Goal: Task Accomplishment & Management: Manage account settings

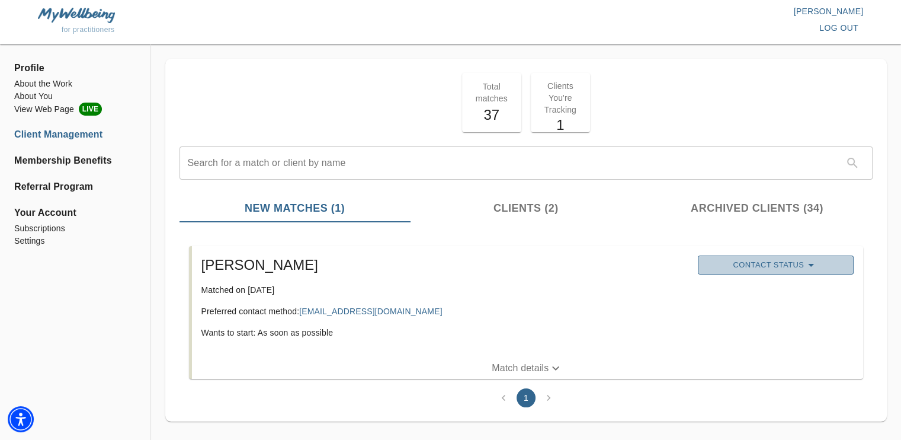
click at [787, 266] on span "Contact Status" at bounding box center [776, 265] width 144 height 14
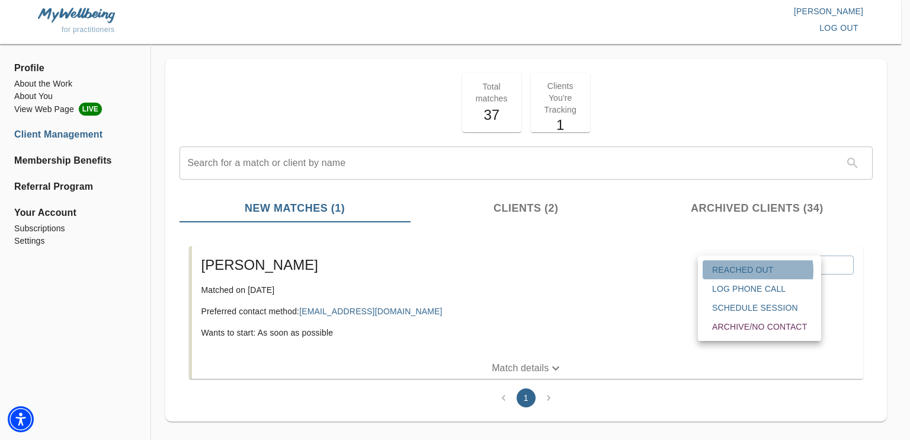
click at [749, 270] on span "Reached Out" at bounding box center [759, 270] width 95 height 12
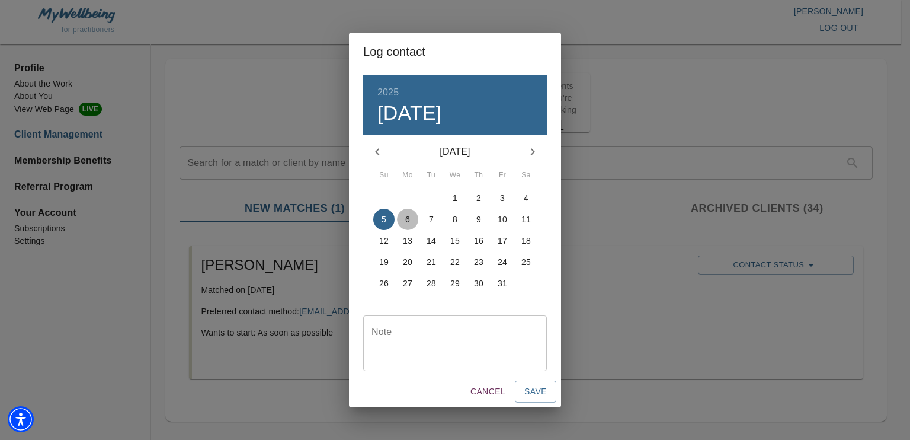
click at [405, 217] on p "6" at bounding box center [407, 219] width 5 height 12
click at [532, 387] on span "Save" at bounding box center [535, 391] width 23 height 15
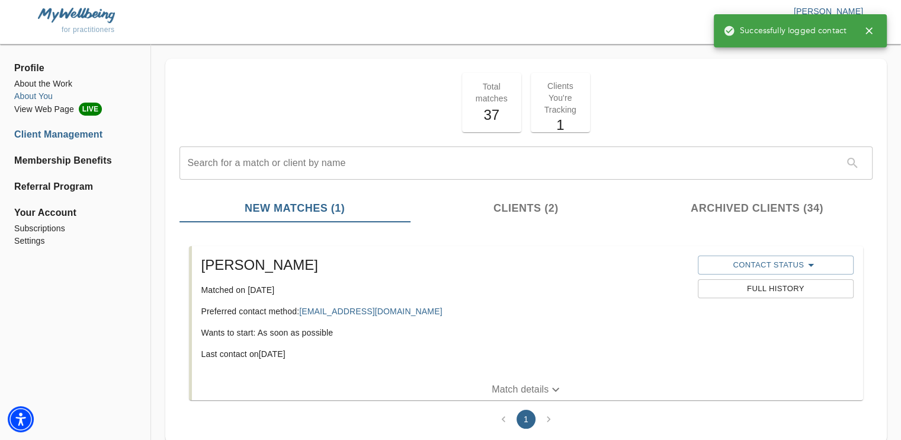
click at [43, 100] on li "About You" at bounding box center [75, 96] width 122 height 12
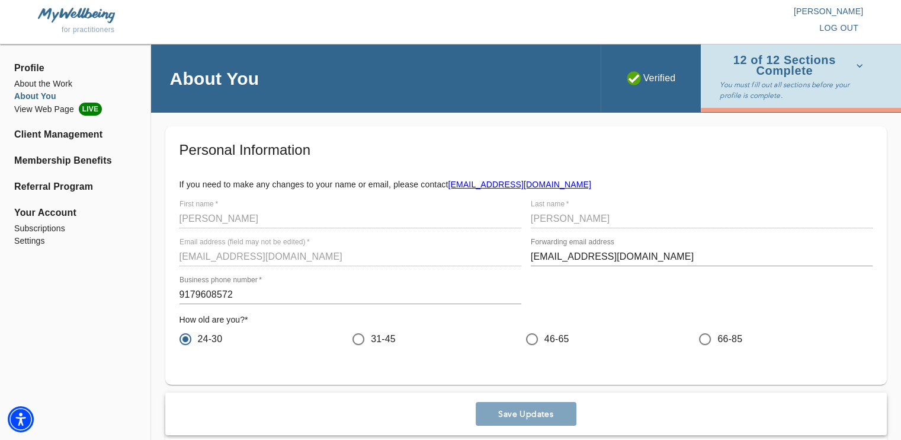
click at [44, 118] on ul "About the Work About You View Web Page LIVE" at bounding box center [75, 101] width 122 height 47
click at [43, 114] on li "View Web Page LIVE" at bounding box center [75, 109] width 122 height 13
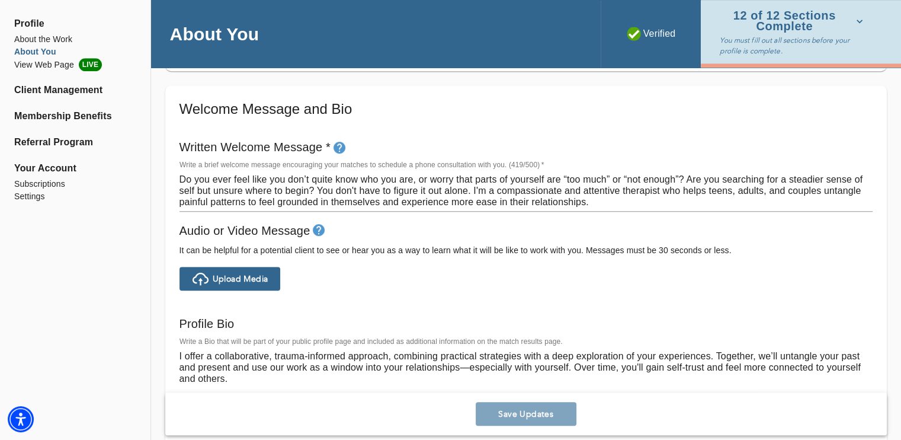
scroll to position [657, 0]
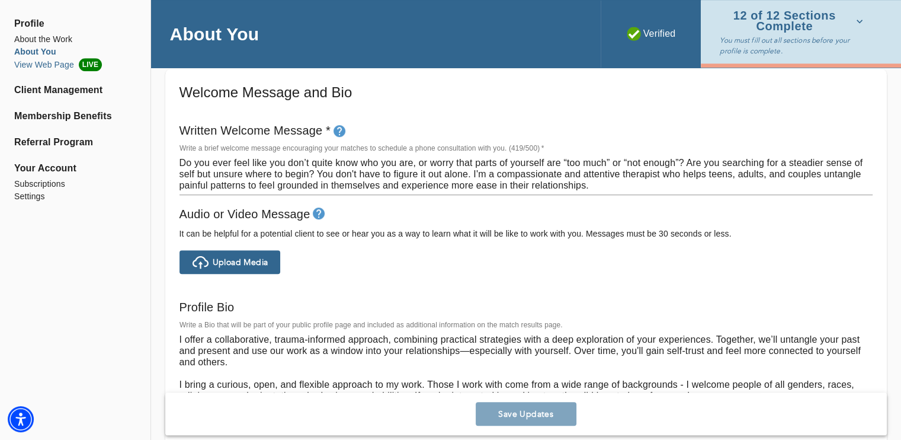
click at [40, 62] on li "View Web Page LIVE" at bounding box center [75, 64] width 122 height 13
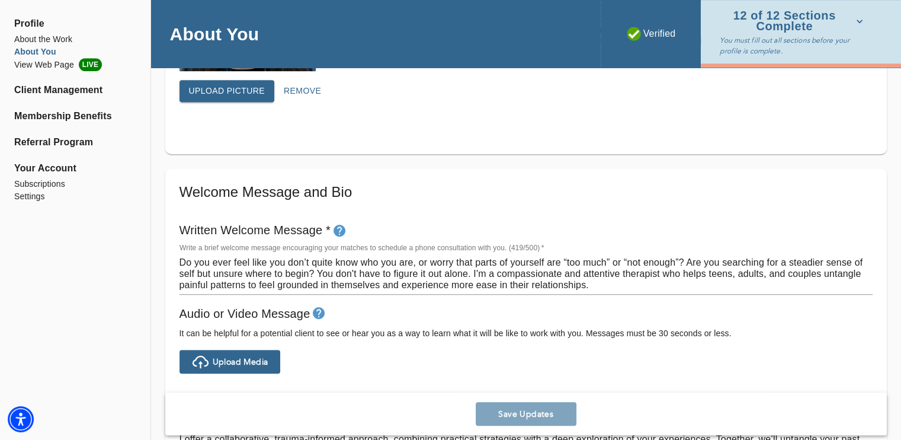
scroll to position [560, 0]
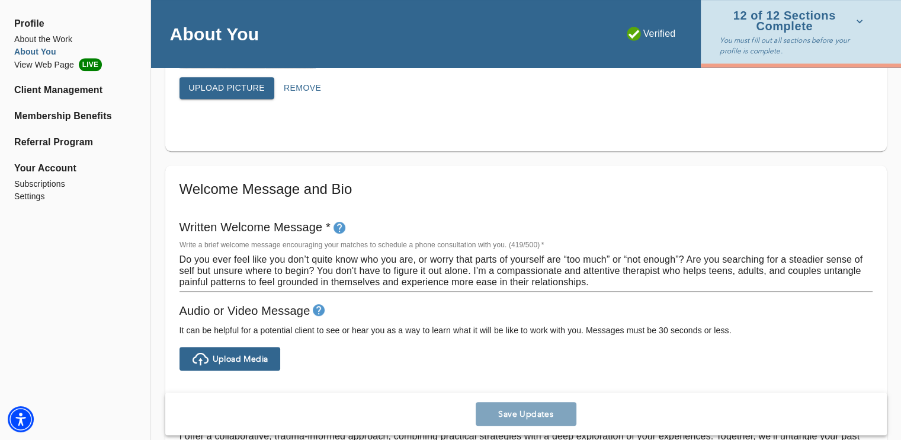
click at [498, 261] on textarea "Do you ever feel like you don’t quite know who you are, or worry that parts of …" at bounding box center [526, 271] width 693 height 34
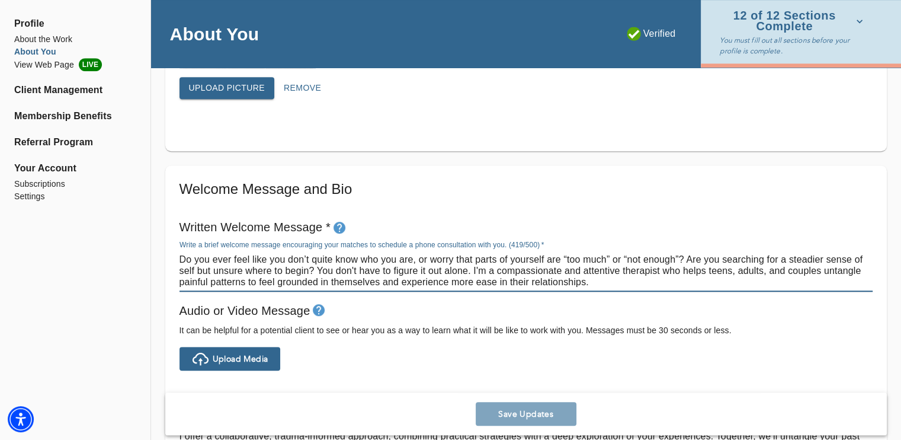
click at [498, 261] on textarea "Do you ever feel like you don’t quite know who you are, or worry that parts of …" at bounding box center [526, 271] width 693 height 34
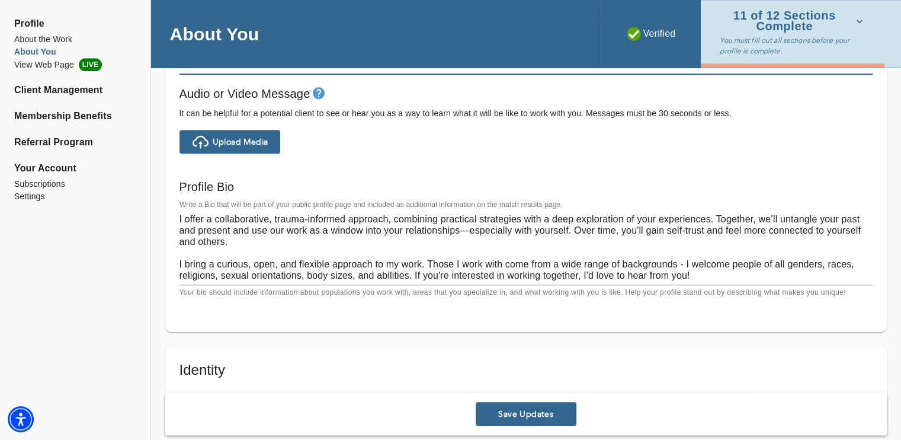
scroll to position [760, 0]
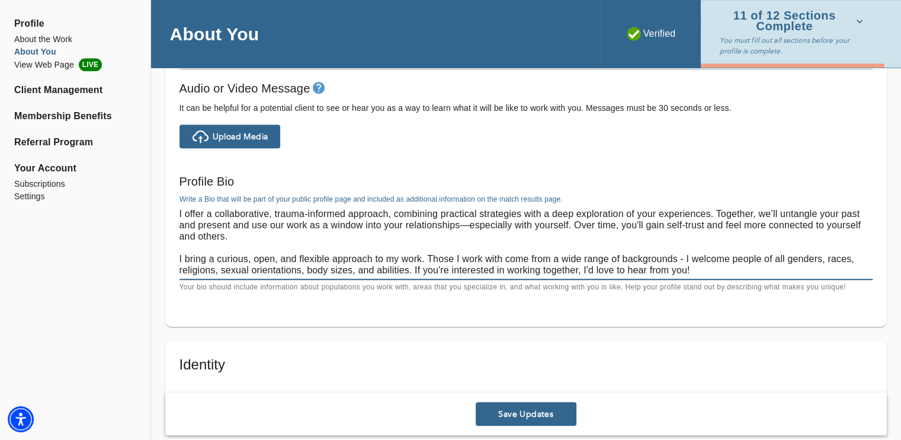
click at [504, 221] on textarea "I offer a collaborative, trauma-informed approach, combining practical strategi…" at bounding box center [526, 242] width 693 height 68
click at [367, 219] on textarea "I offer a collaborative, trauma-informed approach, combining practical strategi…" at bounding box center [526, 242] width 693 height 68
paste textarea "Do you appear to have it all together, yet quietly feel anxious, disconnected, …"
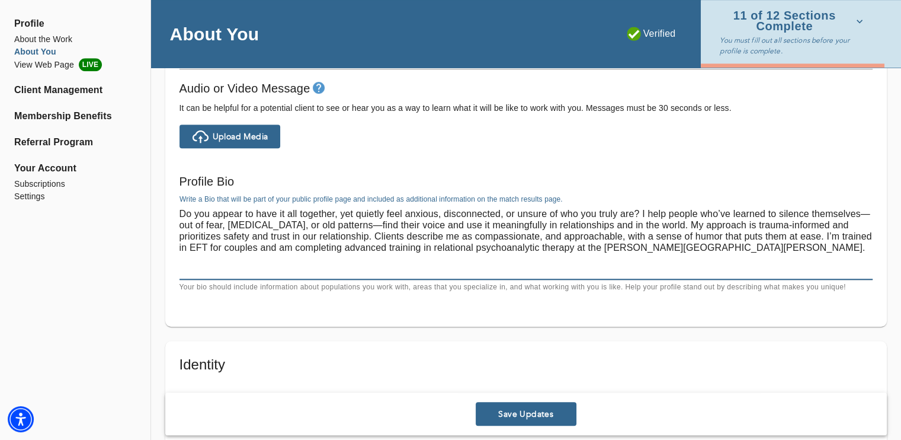
drag, startPoint x: 753, startPoint y: 240, endPoint x: 561, endPoint y: 238, distance: 191.4
click at [561, 238] on textarea "Do you appear to have it all together, yet quietly feel anxious, disconnected, …" at bounding box center [526, 242] width 693 height 68
click at [638, 255] on textarea "Do you appear to have it all together, yet quietly feel anxious, disconnected, …" at bounding box center [526, 242] width 693 height 68
drag, startPoint x: 738, startPoint y: 250, endPoint x: 574, endPoint y: 247, distance: 164.8
click at [574, 247] on textarea "Do you appear to have it all together, yet quietly feel anxious, disconnected, …" at bounding box center [526, 242] width 693 height 68
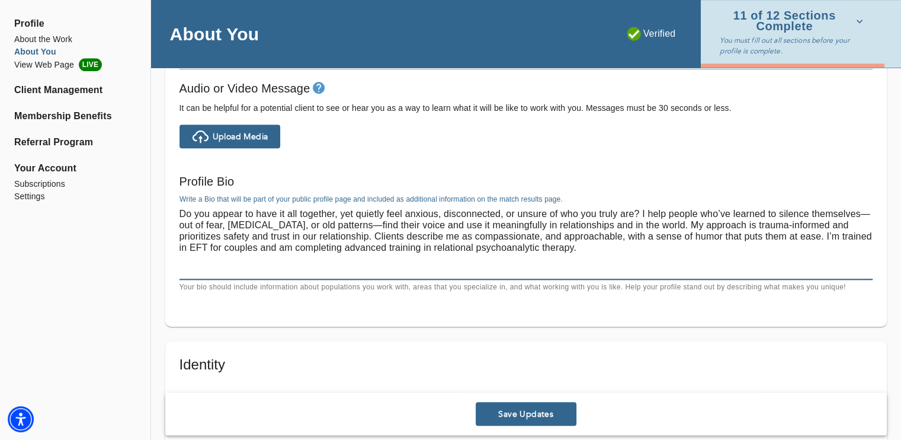
click at [407, 229] on textarea "Do you appear to have it all together, yet quietly feel anxious, disconnected, …" at bounding box center [526, 242] width 693 height 68
drag, startPoint x: 593, startPoint y: 245, endPoint x: 826, endPoint y: 236, distance: 233.7
click at [826, 236] on textarea "Do you appear to have it all together, yet quietly feel anxious, disconnected, …" at bounding box center [526, 242] width 693 height 68
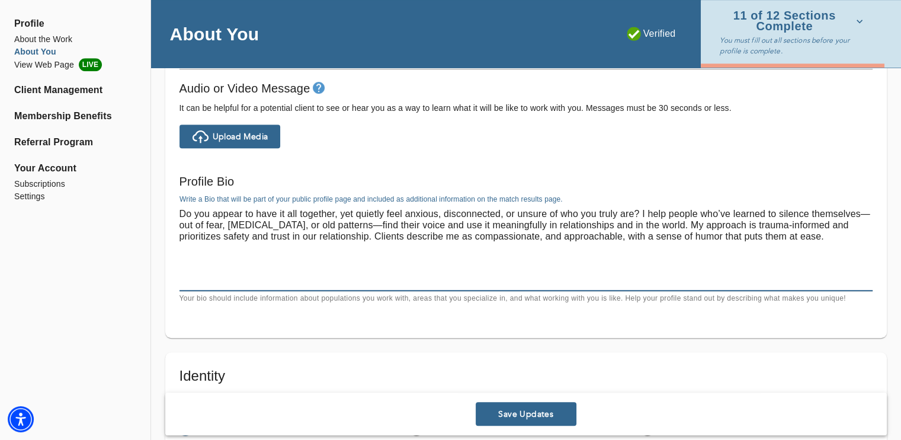
paste textarea "I’m trained in EFT for couples and am completing advanced relational psychoanal…"
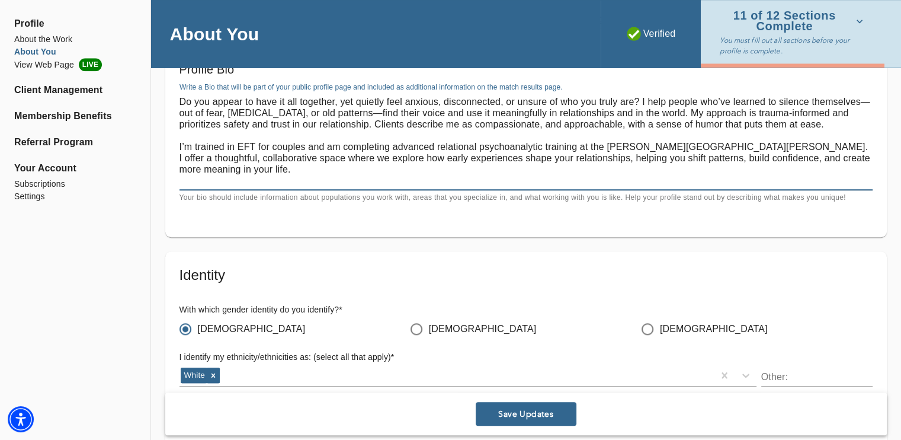
scroll to position [842, 0]
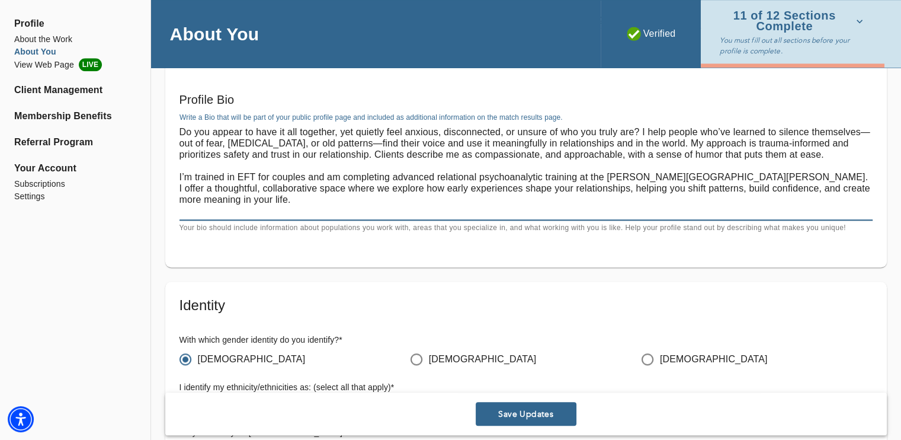
type textarea "Do you appear to have it all together, yet quietly feel anxious, disconnected, …"
drag, startPoint x: 230, startPoint y: 202, endPoint x: 168, endPoint y: 92, distance: 126.3
click at [168, 92] on div "Welcome Message and Bio Written Welcome Message * Write a brief welcome message…" at bounding box center [526, 76] width 722 height 384
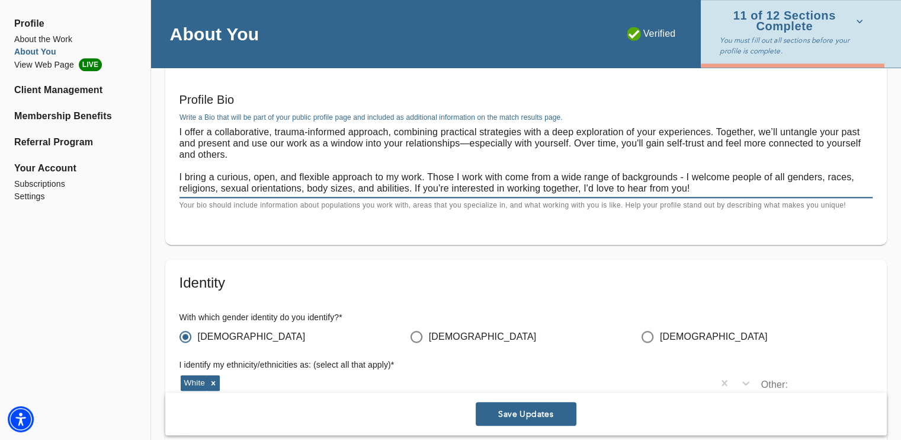
click at [392, 175] on textarea "I offer a collaborative, trauma-informed approach, combining practical strategi…" at bounding box center [526, 160] width 693 height 68
drag, startPoint x: 247, startPoint y: 152, endPoint x: 168, endPoint y: 119, distance: 84.7
click at [168, 119] on div "Welcome Message and Bio Written Welcome Message * Write a brief welcome message…" at bounding box center [526, 65] width 722 height 362
paste textarea "Do you appear to have it all together, yet quietly feel anxious, disconnected, …"
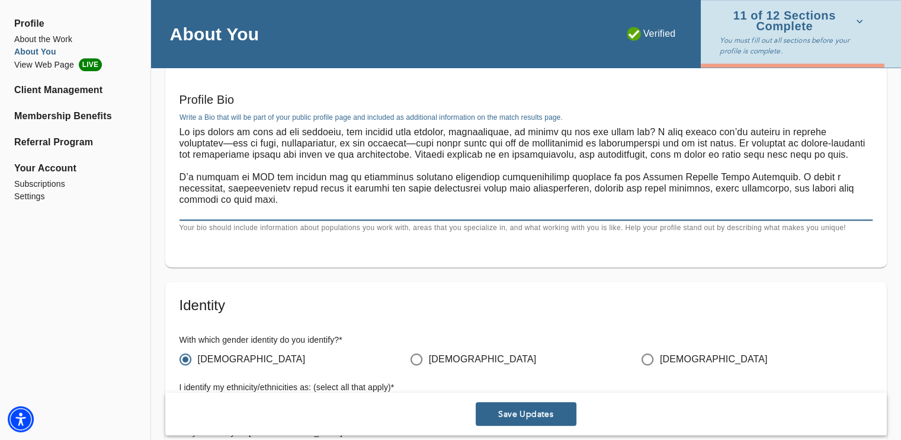
click at [168, 119] on div "Welcome Message and Bio Written Welcome Message * Write a brief welcome message…" at bounding box center [526, 76] width 722 height 384
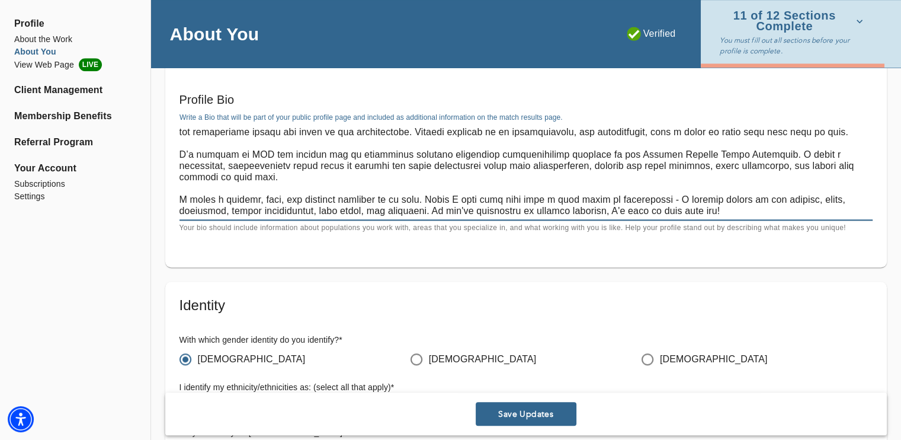
drag, startPoint x: 424, startPoint y: 199, endPoint x: 164, endPoint y: 191, distance: 260.9
click at [164, 191] on div "Personal Information If you need to make any changes to your name or email, ple…" at bounding box center [526, 429] width 750 height 2289
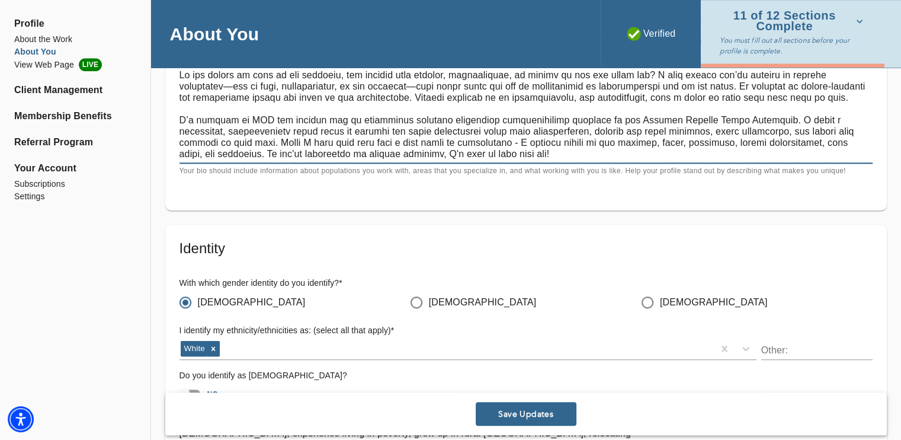
scroll to position [907, 0]
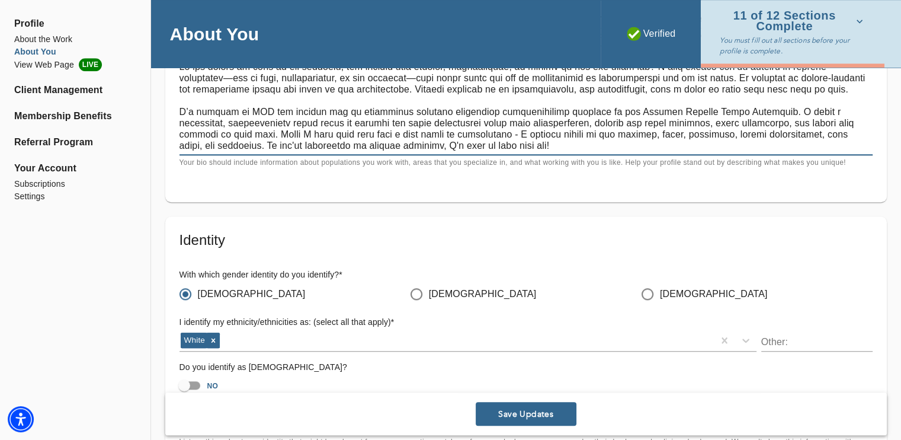
type textarea "Lo ips dolors am cons ad eli seddoeiu, tem incidid utla etdolor, magnaaliquae, …"
click at [573, 152] on div "x" at bounding box center [526, 106] width 693 height 98
click at [498, 144] on textarea at bounding box center [526, 106] width 693 height 90
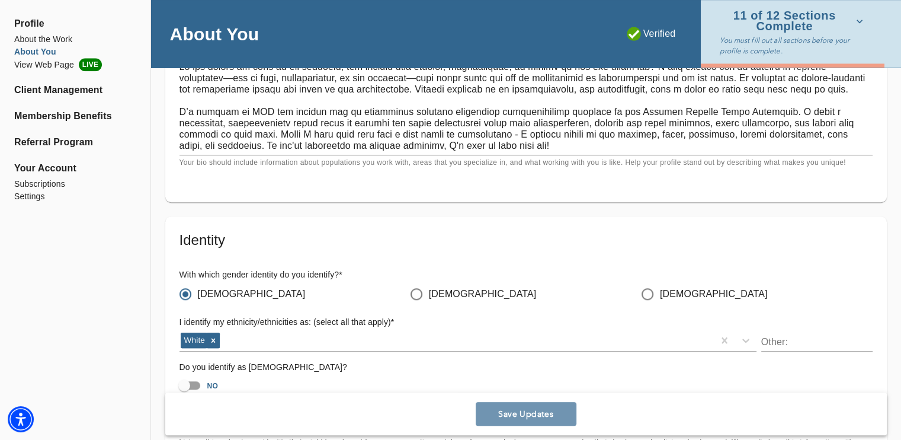
click at [538, 405] on button "Save Updates" at bounding box center [526, 414] width 101 height 24
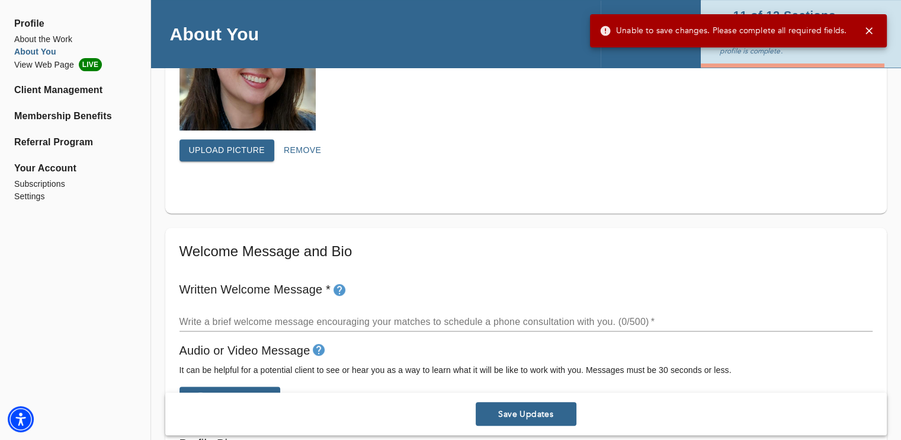
scroll to position [547, 0]
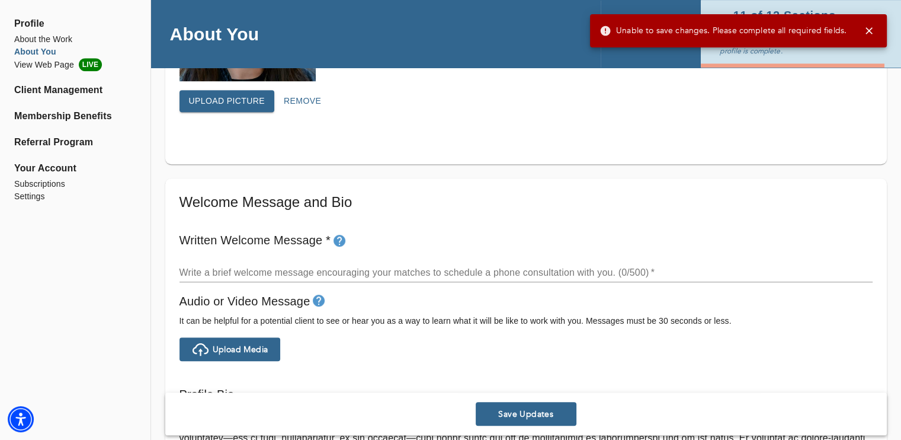
click at [462, 267] on textarea at bounding box center [526, 272] width 693 height 11
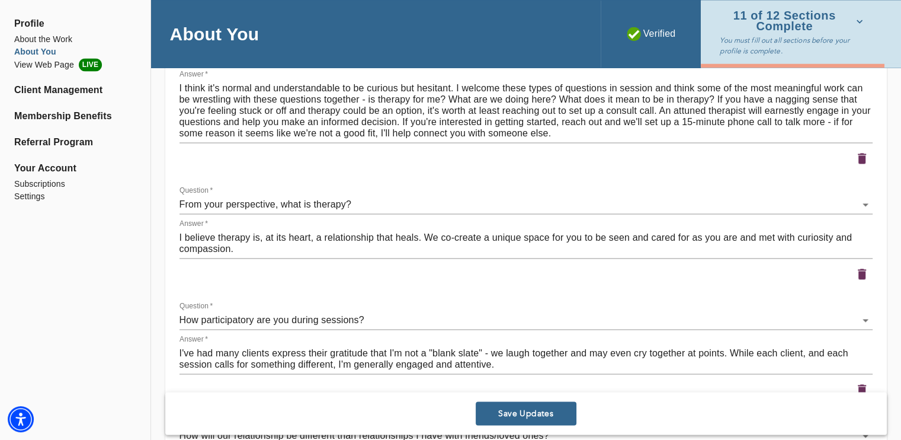
scroll to position [1728, 0]
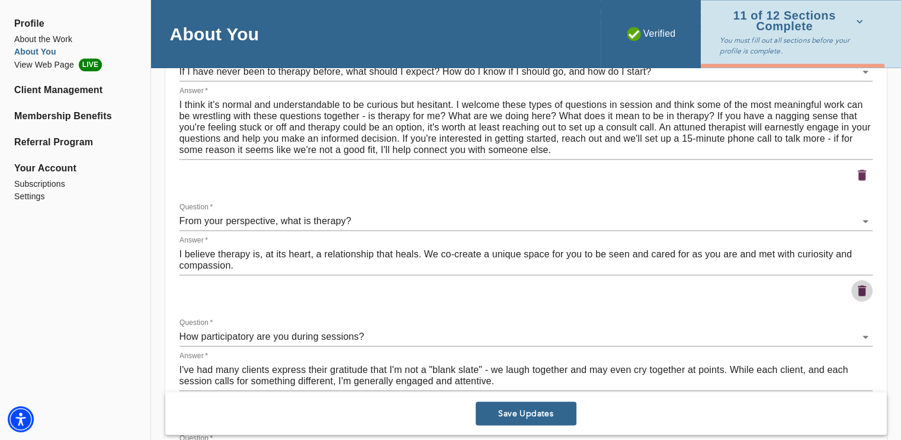
click at [861, 284] on icon "button" at bounding box center [862, 290] width 14 height 14
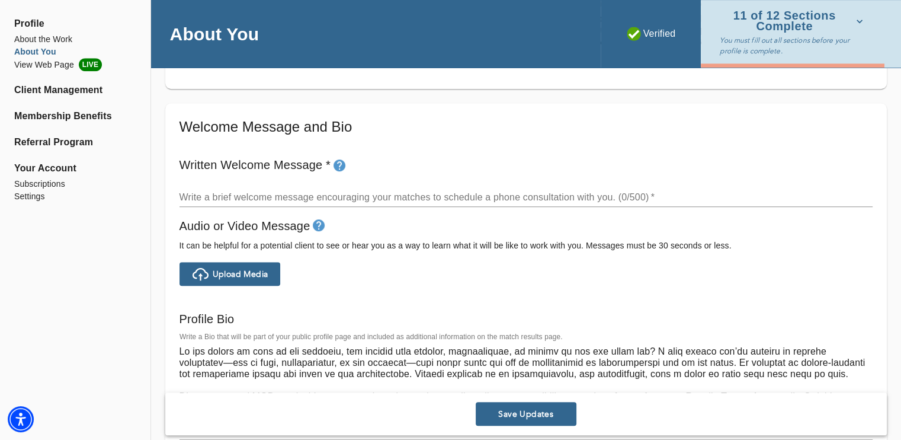
scroll to position [633, 0]
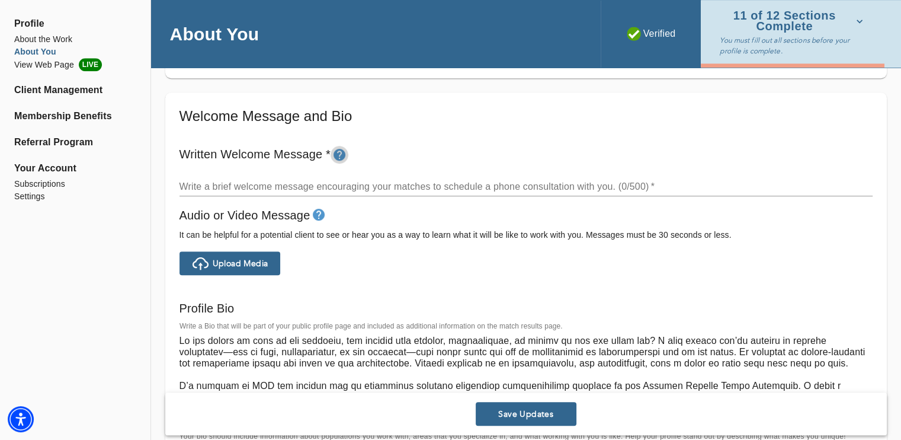
click at [340, 155] on icon "tooltip" at bounding box center [339, 155] width 14 height 14
click at [315, 158] on h6 "Written Welcome Message *" at bounding box center [526, 155] width 693 height 20
click at [386, 344] on textarea at bounding box center [526, 380] width 693 height 90
drag, startPoint x: 837, startPoint y: 360, endPoint x: 146, endPoint y: 311, distance: 692.8
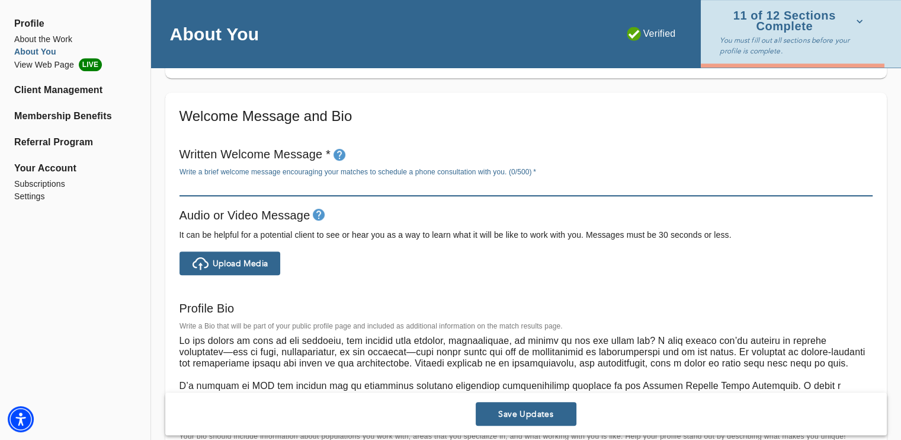
click at [379, 187] on textarea at bounding box center [526, 186] width 693 height 11
paste textarea "Do you appear to have it all together, yet quietly feel anxious, disconnected, …"
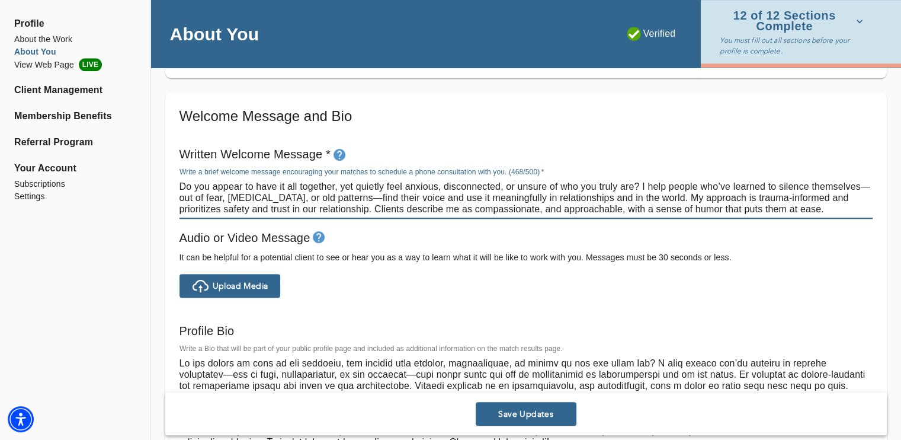
drag, startPoint x: 634, startPoint y: 185, endPoint x: 187, endPoint y: 186, distance: 446.3
click at [187, 186] on textarea "Do you appear to have it all together, yet quietly feel anxious, disconnected, …" at bounding box center [526, 198] width 693 height 34
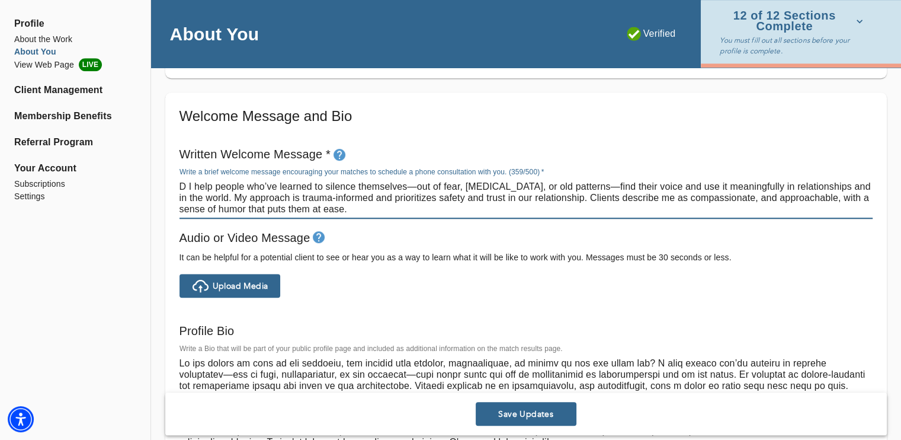
click at [184, 184] on textarea "D I help people who’ve learned to silence themselves—out of fear, [MEDICAL_DATA…" at bounding box center [526, 198] width 693 height 34
click at [190, 188] on textarea "D I help people who’ve learned to silence themselves—out of fear, [MEDICAL_DATA…" at bounding box center [526, 198] width 693 height 34
click at [190, 187] on textarea "D I help people who’ve learned to silence themselves—out of fear, [MEDICAL_DATA…" at bounding box center [526, 198] width 693 height 34
click at [187, 186] on textarea "D I help people who’ve learned to silence themselves—out of fear, [MEDICAL_DATA…" at bounding box center [526, 198] width 693 height 34
click at [395, 202] on textarea "I help people who’ve learned to silence themselves—out of fear, [MEDICAL_DATA],…" at bounding box center [526, 198] width 693 height 34
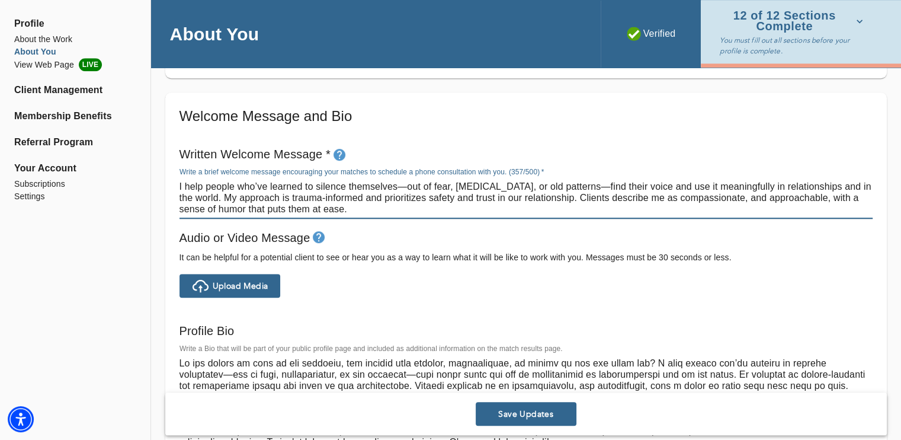
click at [382, 207] on textarea "I help people who’ve learned to silence themselves—out of fear, [MEDICAL_DATA],…" at bounding box center [526, 198] width 693 height 34
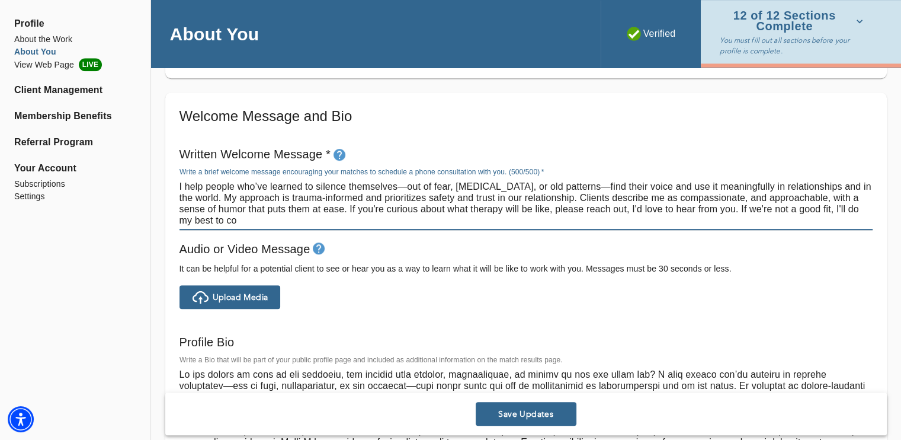
click at [657, 223] on textarea "I help people who’ve learned to silence themselves—out of fear, [MEDICAL_DATA],…" at bounding box center [526, 203] width 693 height 45
drag, startPoint x: 708, startPoint y: 204, endPoint x: 598, endPoint y: 211, distance: 110.4
click at [598, 211] on textarea "I help people who’ve learned to silence themselves—out of fear, [MEDICAL_DATA],…" at bounding box center [526, 203] width 693 height 45
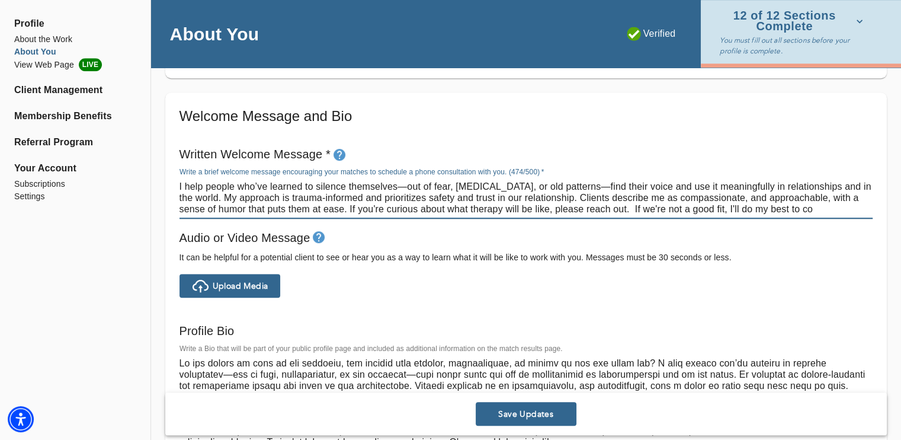
drag, startPoint x: 599, startPoint y: 210, endPoint x: 523, endPoint y: 210, distance: 75.9
click at [523, 210] on textarea "I help people who’ve learned to silence themselves—out of fear, [MEDICAL_DATA],…" at bounding box center [526, 198] width 693 height 34
drag, startPoint x: 799, startPoint y: 212, endPoint x: 522, endPoint y: 213, distance: 276.8
click at [522, 213] on textarea "I help people who’ve learned to silence themselves—out of fear, [MEDICAL_DATA],…" at bounding box center [526, 198] width 693 height 34
drag, startPoint x: 522, startPoint y: 213, endPoint x: 328, endPoint y: 207, distance: 194.5
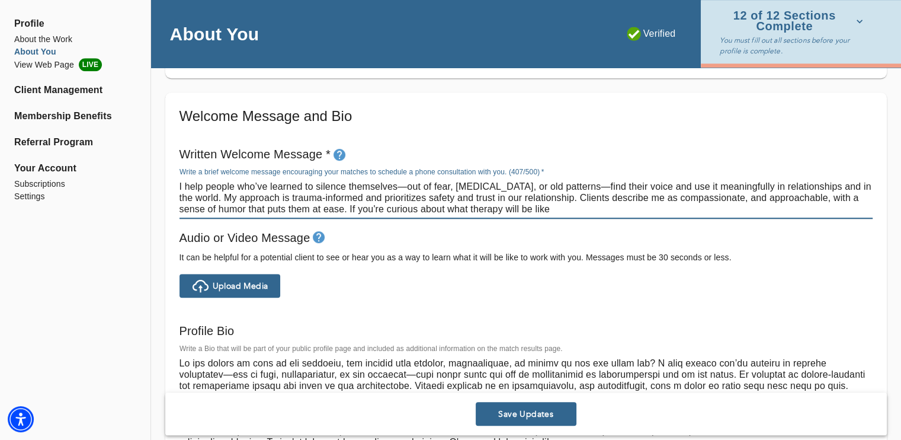
click at [328, 207] on textarea "I help people who’ve learned to silence themselves—out of fear, [MEDICAL_DATA],…" at bounding box center [526, 198] width 693 height 34
drag, startPoint x: 318, startPoint y: 206, endPoint x: 147, endPoint y: 156, distance: 177.6
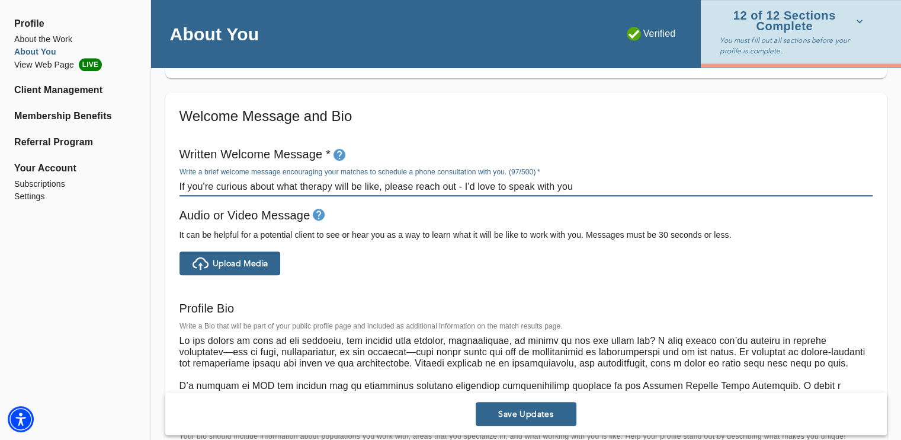
click at [613, 189] on textarea "If you're curious about what therapy will be like, please reach out - I'd love …" at bounding box center [526, 186] width 693 height 11
drag, startPoint x: 613, startPoint y: 189, endPoint x: 104, endPoint y: 145, distance: 511.0
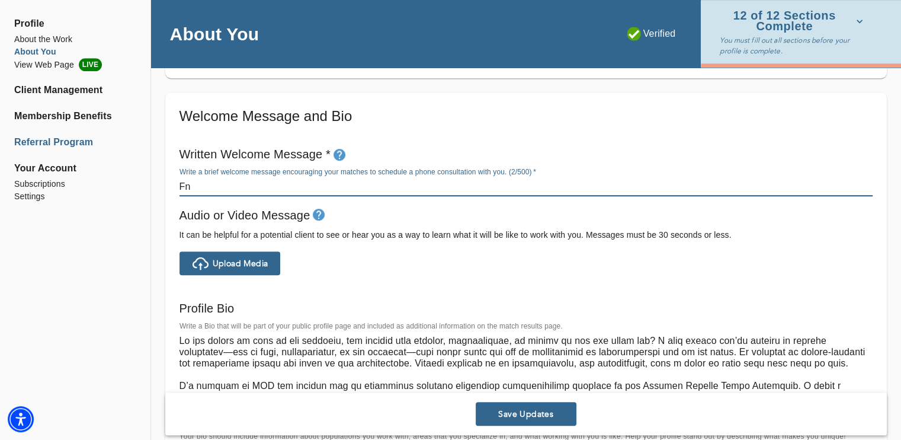
type textarea "F"
type textarea "I"
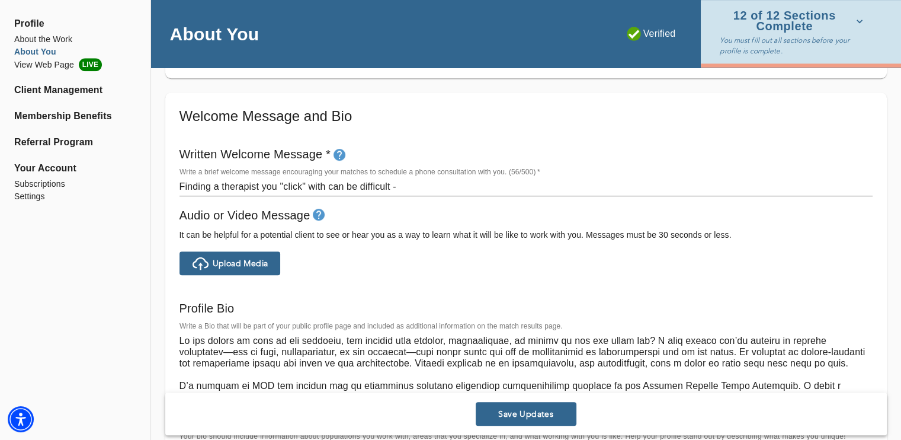
click at [178, 184] on div "Written Welcome Message * Write a brief welcome message encouraging your matche…" at bounding box center [526, 171] width 703 height 62
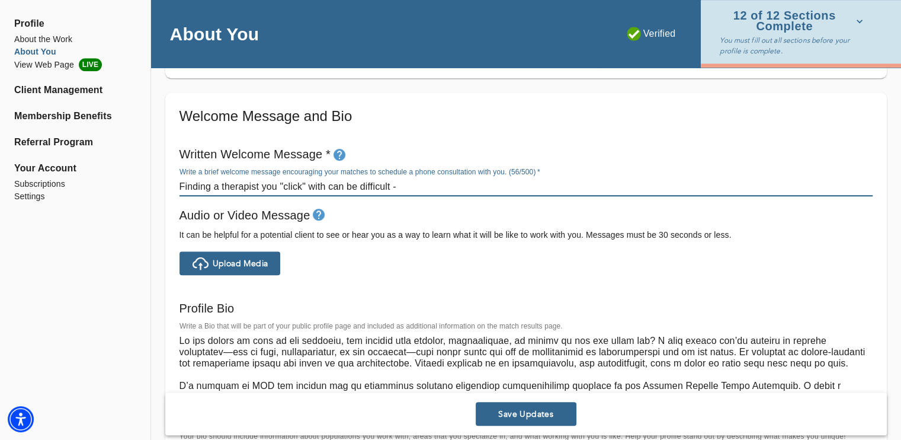
click at [180, 185] on textarea "Finding a therapist you "click" with can be difficult -" at bounding box center [526, 186] width 693 height 11
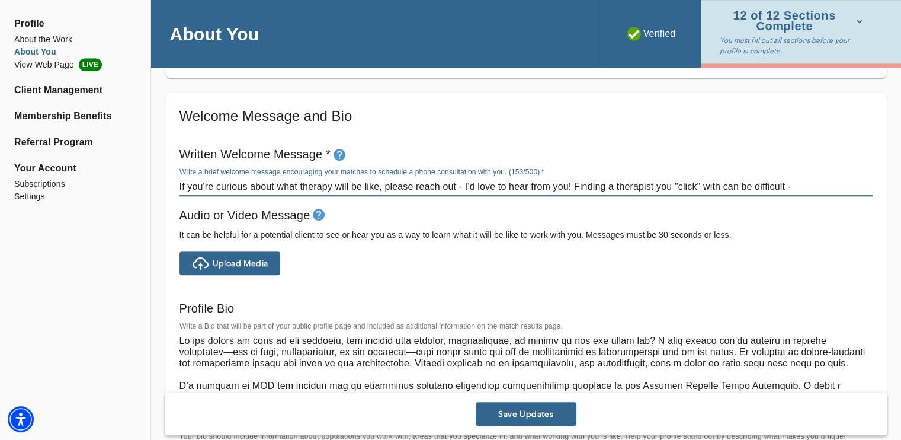
click at [813, 187] on textarea "If you're curious about what therapy will be like, please reach out - I'd love …" at bounding box center [526, 186] width 693 height 11
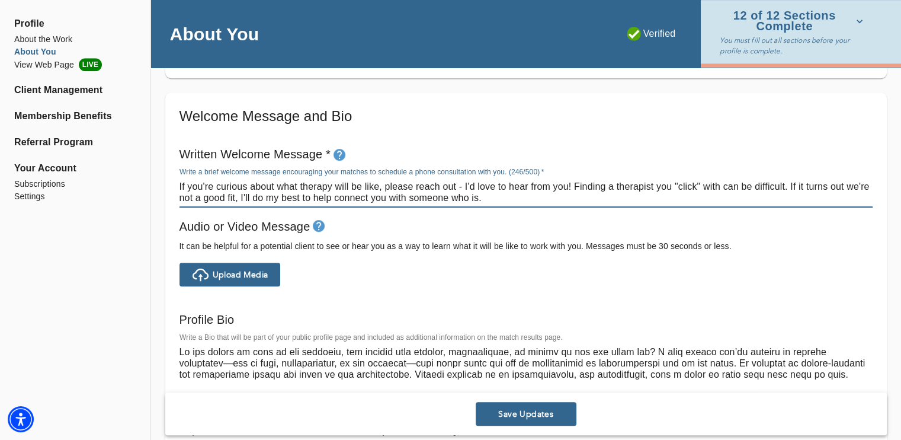
type textarea "If you're curious about what therapy will be like, please reach out - I'd love …"
click at [503, 411] on span "Save Updates" at bounding box center [526, 413] width 91 height 11
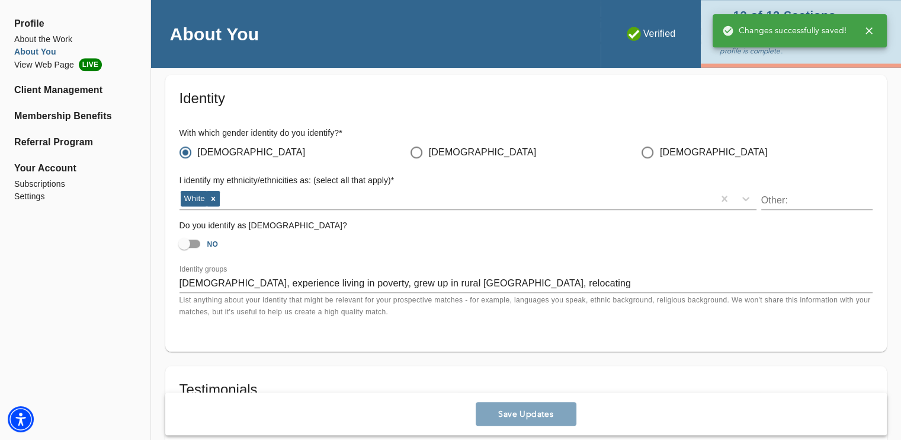
scroll to position [1065, 0]
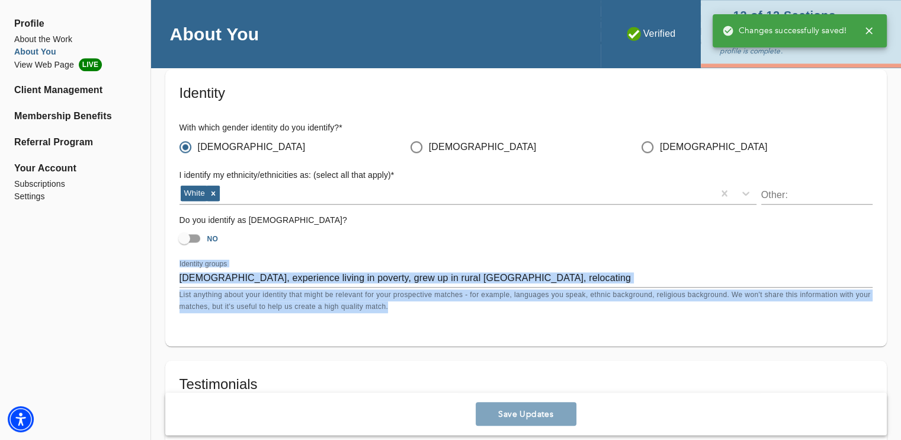
drag, startPoint x: 889, startPoint y: 238, endPoint x: 875, endPoint y: 316, distance: 80.1
click at [875, 316] on div "Personal Information If you need to make any changes to your name or email, ple…" at bounding box center [526, 153] width 750 height 2185
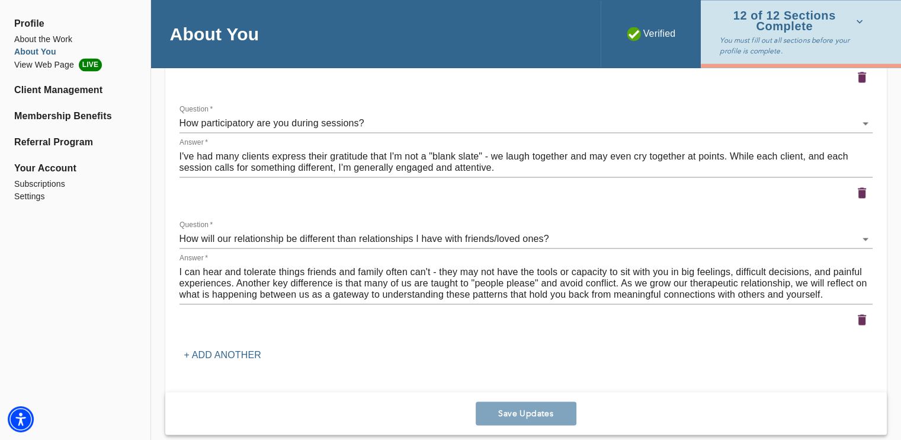
scroll to position [1839, 0]
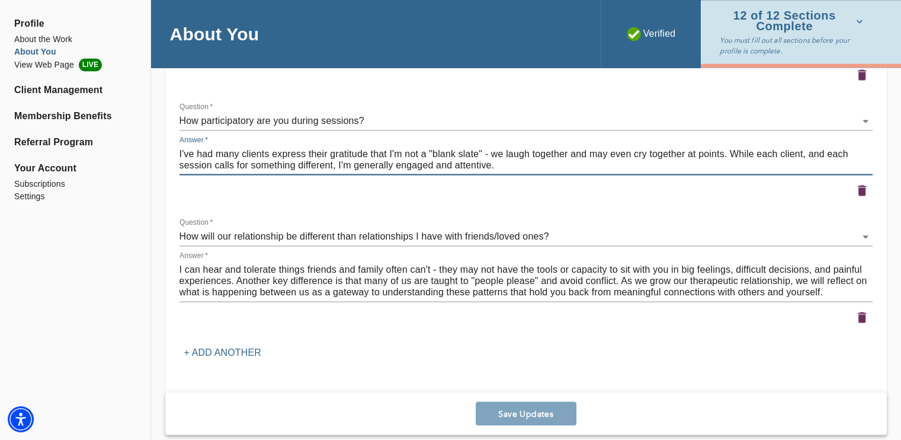
drag, startPoint x: 720, startPoint y: 156, endPoint x: 698, endPoint y: 155, distance: 22.5
click at [698, 155] on textarea "I've had many clients express their gratitude that I'm not a "blank slate" - we…" at bounding box center [526, 159] width 693 height 23
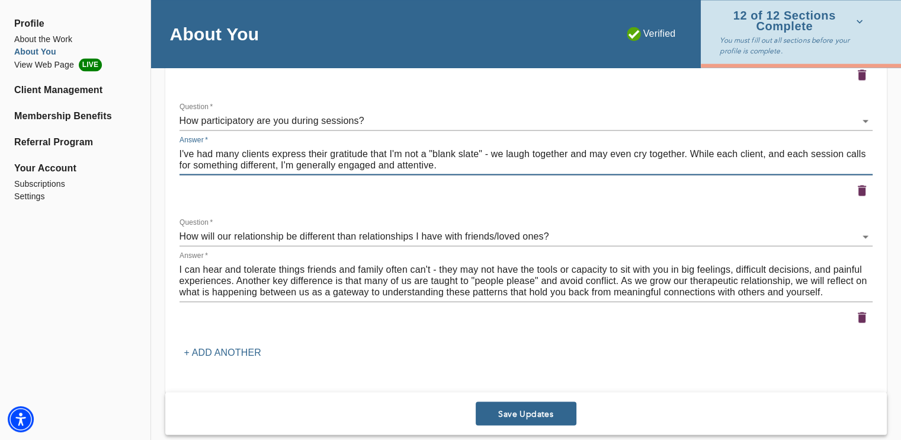
drag, startPoint x: 442, startPoint y: 168, endPoint x: 337, endPoint y: 167, distance: 104.3
click at [337, 167] on textarea "I've had many clients express their gratitude that I'm not a "blank slate" - we…" at bounding box center [526, 159] width 693 height 23
drag, startPoint x: 336, startPoint y: 162, endPoint x: 292, endPoint y: 164, distance: 44.5
click at [292, 164] on textarea "I've had many clients express their gratitude that I'm not a "blank slate" - we…" at bounding box center [526, 159] width 693 height 23
click at [611, 155] on textarea "I've had many clients express their gratitude that I'm not a "blank slate" - we…" at bounding box center [526, 159] width 693 height 23
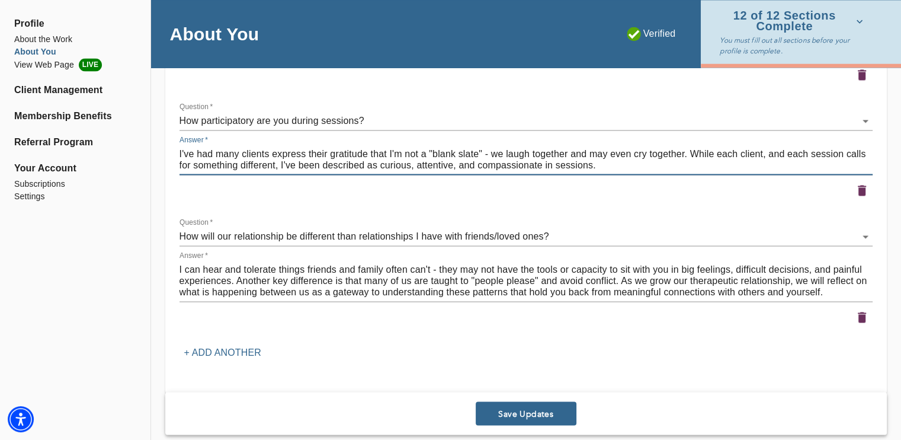
click at [609, 156] on textarea "I've had many clients express their gratitude that I'm not a "blank slate" - we…" at bounding box center [526, 159] width 693 height 23
click at [610, 165] on textarea "I've had many clients express their gratitude that I'm not a "blank slate" - we…" at bounding box center [526, 159] width 693 height 23
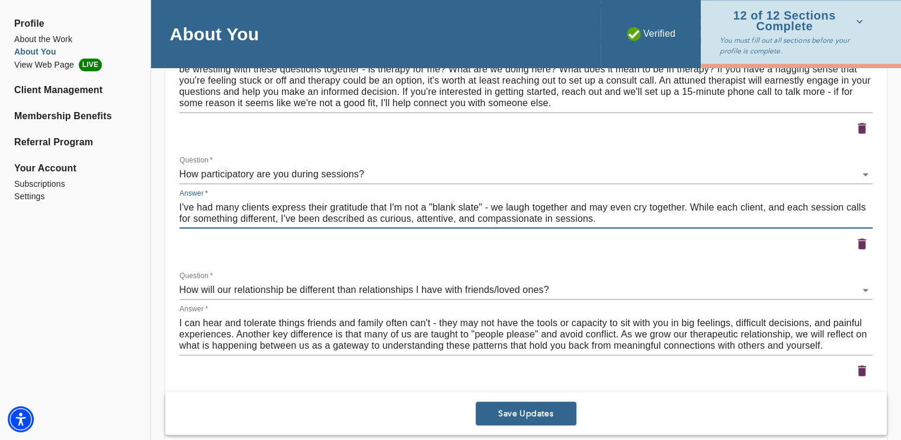
scroll to position [1770, 0]
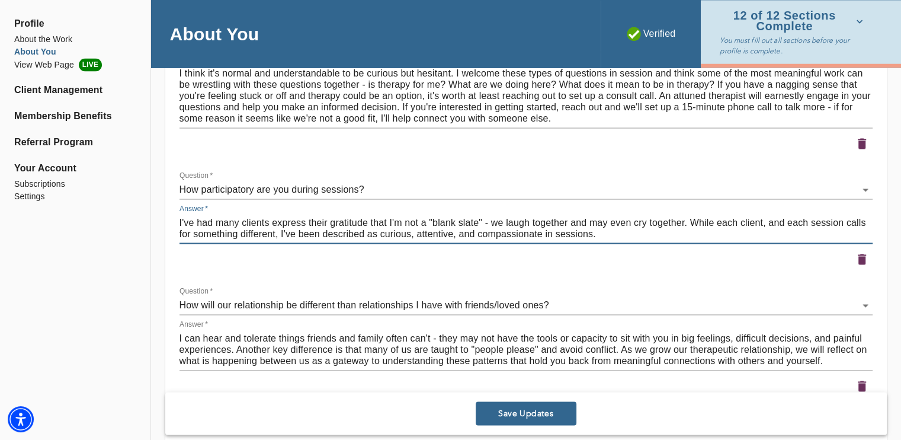
click at [514, 410] on span "Save Updates" at bounding box center [526, 413] width 91 height 11
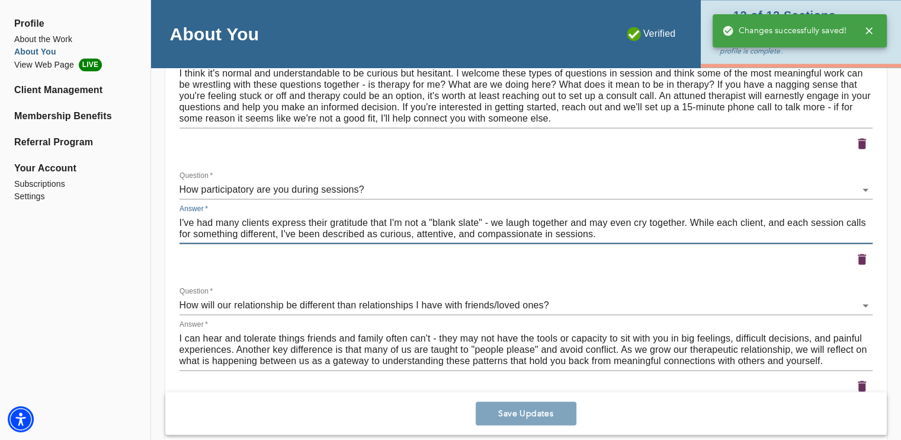
drag, startPoint x: 609, startPoint y: 233, endPoint x: 540, endPoint y: 233, distance: 69.3
click at [540, 233] on textarea "I've had many clients express their gratitude that I'm not a "blank slate" - we…" at bounding box center [526, 228] width 693 height 23
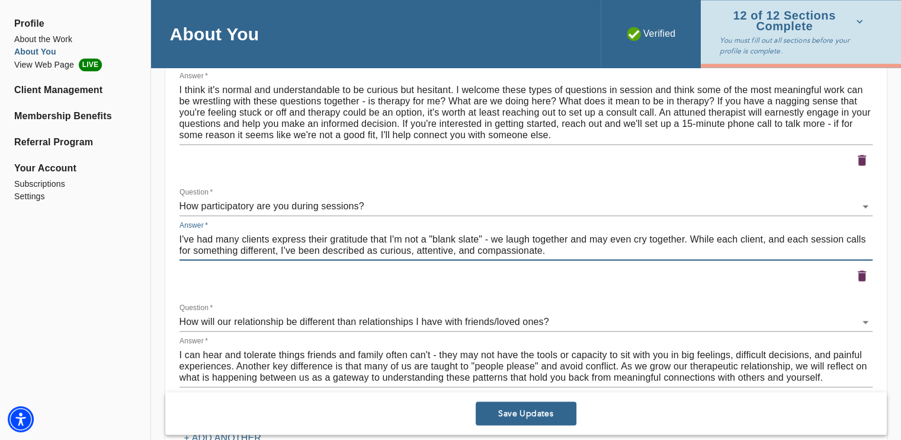
scroll to position [1751, 0]
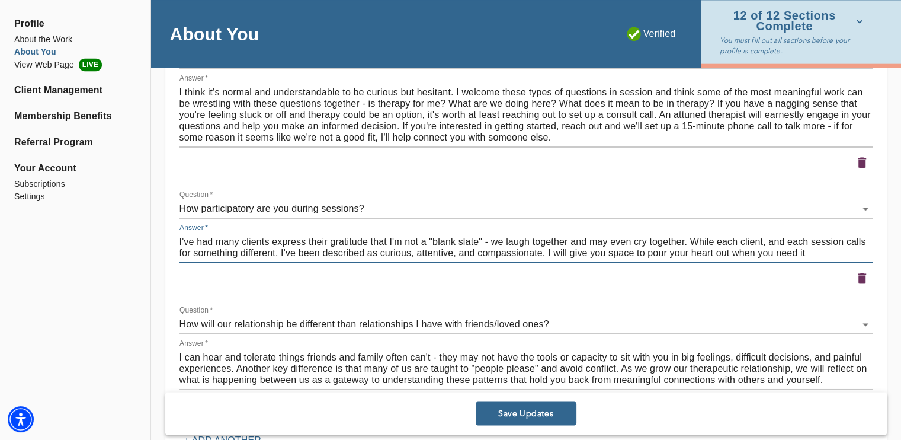
drag, startPoint x: 817, startPoint y: 252, endPoint x: 545, endPoint y: 251, distance: 272.0
click at [545, 251] on textarea "I've had many clients express their gratitude that I'm not a "blank slate" - we…" at bounding box center [526, 247] width 693 height 23
click at [769, 261] on div "I've had many clients express their gratitude that I'm not a "blank slate" - we…" at bounding box center [526, 247] width 693 height 30
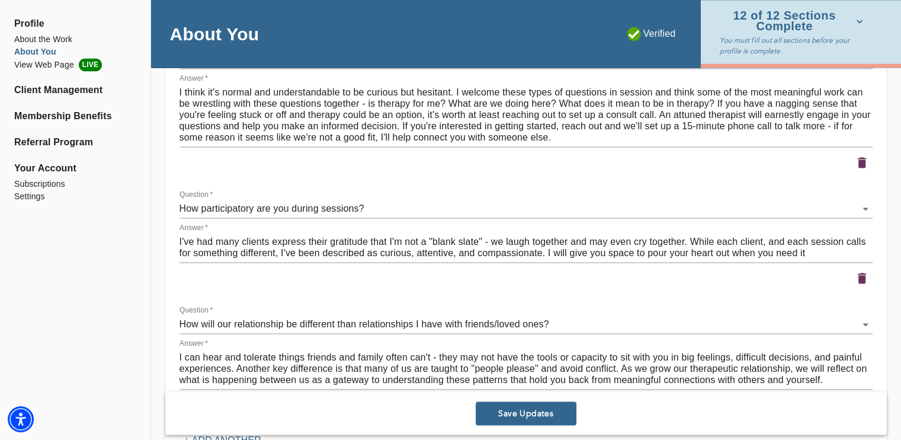
click at [834, 260] on div "I've had many clients express their gratitude that I'm not a "blank slate" - we…" at bounding box center [526, 247] width 693 height 30
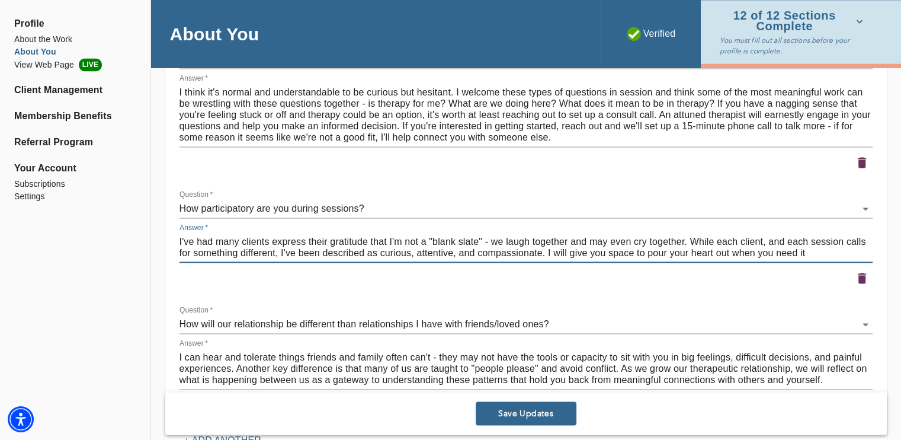
click at [834, 260] on div "I've had many clients express their gratitude that I'm not a "blank slate" - we…" at bounding box center [526, 247] width 693 height 30
click at [818, 259] on div "I've had many clients express their gratitude that I'm not a "blank slate" - we…" at bounding box center [526, 247] width 693 height 30
click at [812, 252] on textarea "I've had many clients express their gratitude that I'm not a "blank slate" - we…" at bounding box center [526, 247] width 693 height 23
drag, startPoint x: 812, startPoint y: 252, endPoint x: 546, endPoint y: 255, distance: 265.5
click at [546, 255] on textarea "I've had many clients express their gratitude that I'm not a "blank slate" - we…" at bounding box center [526, 247] width 693 height 23
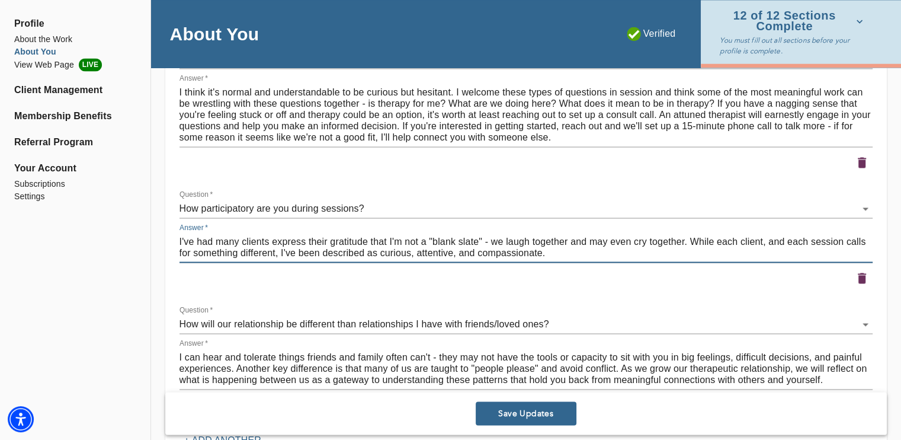
click at [688, 241] on textarea "I've had many clients express their gratitude that I'm not a "blank slate" - we…" at bounding box center [526, 247] width 693 height 23
click at [671, 255] on textarea "I've had many clients express their gratitude that I'm not a "blank slate" - we…" at bounding box center [526, 247] width 693 height 23
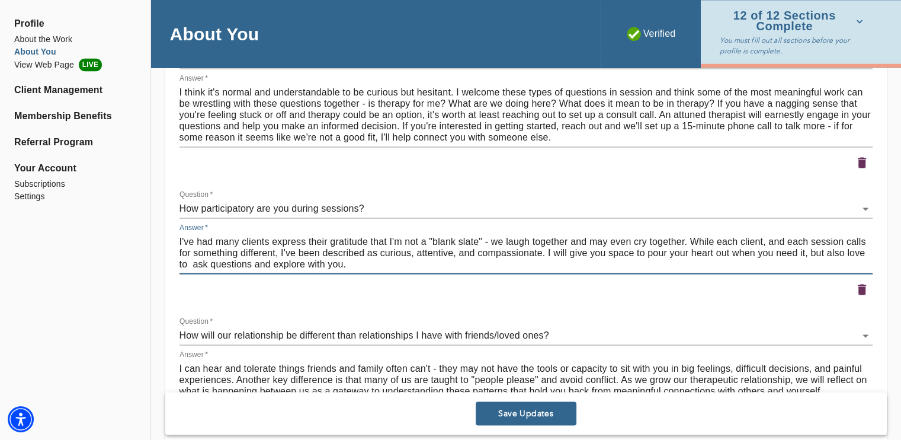
click at [804, 259] on textarea "I've had many clients express their gratitude that I'm not a "blank slate" - we…" at bounding box center [526, 253] width 693 height 34
drag, startPoint x: 823, startPoint y: 252, endPoint x: 797, endPoint y: 250, distance: 25.6
click at [797, 250] on textarea "I've had many clients express their gratitude that I'm not a "blank slate" - we…" at bounding box center [526, 253] width 693 height 34
drag, startPoint x: 684, startPoint y: 265, endPoint x: 847, endPoint y: 262, distance: 163.0
click at [847, 262] on textarea "I've had many clients express their gratitude that I'm not a "blank slate" - we…" at bounding box center [526, 253] width 693 height 34
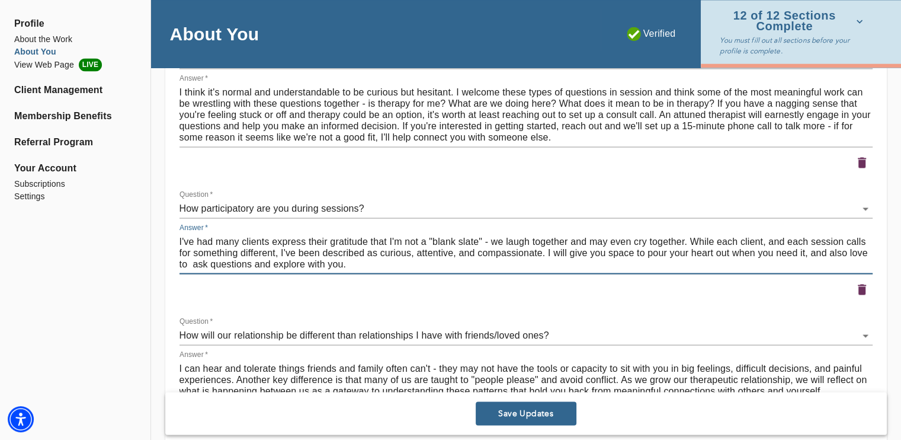
drag, startPoint x: 847, startPoint y: 262, endPoint x: 830, endPoint y: 251, distance: 20.2
click at [830, 251] on textarea "I've had many clients express their gratitude that I'm not a "blank slate" - we…" at bounding box center [526, 253] width 693 height 34
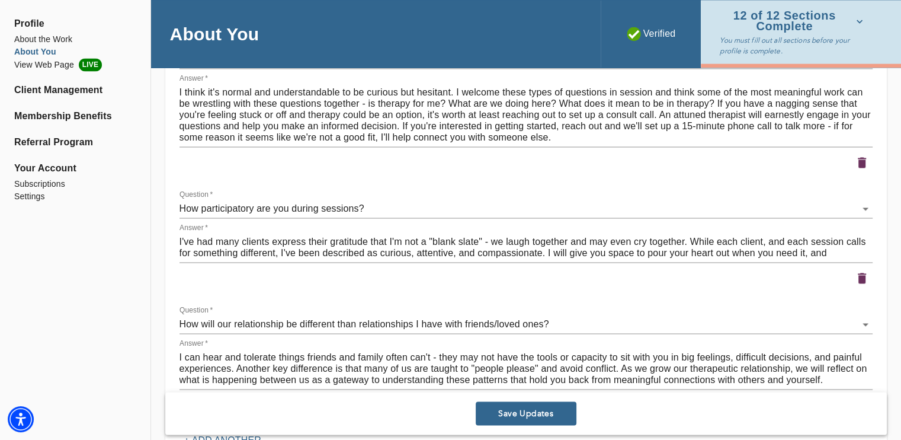
drag, startPoint x: 829, startPoint y: 261, endPoint x: 805, endPoint y: 257, distance: 24.7
click at [805, 257] on div "I've had many clients express their gratitude that I'm not a "blank slate" - we…" at bounding box center [526, 247] width 693 height 30
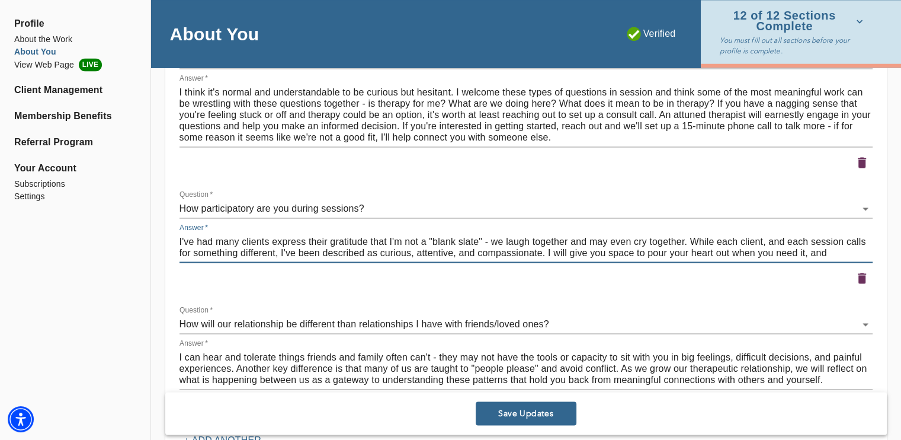
click at [829, 257] on textarea "I've had many clients express their gratitude that I'm not a "blank slate" - we…" at bounding box center [526, 247] width 693 height 23
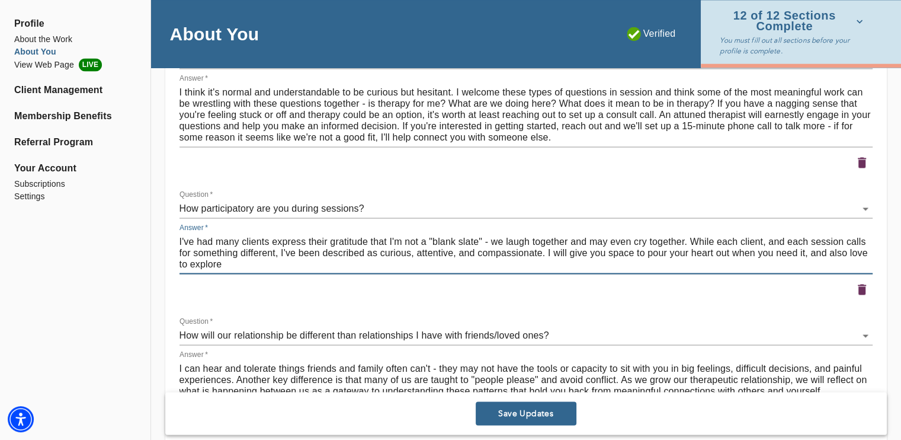
click at [829, 257] on textarea "I've had many clients express their gratitude that I'm not a "blank slate" - we…" at bounding box center [526, 253] width 693 height 34
click at [188, 264] on textarea "I've had many clients express their gratitude that I'm not a "blank slate" - we…" at bounding box center [526, 253] width 693 height 34
drag, startPoint x: 247, startPoint y: 264, endPoint x: 130, endPoint y: 270, distance: 116.9
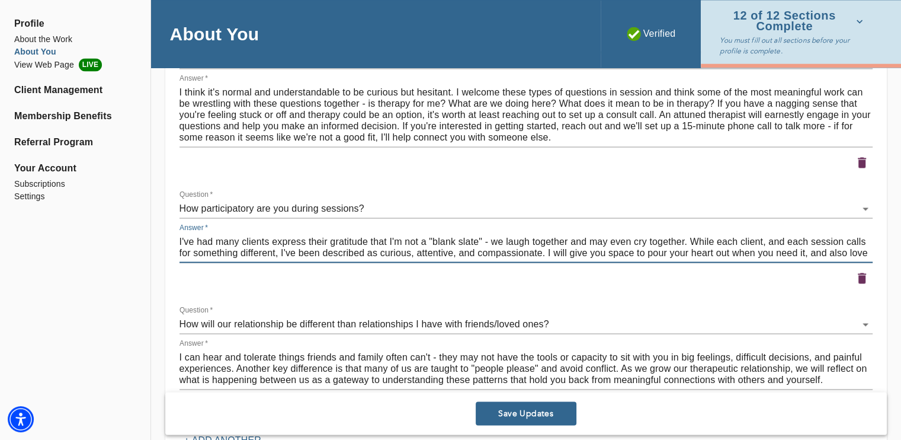
drag, startPoint x: 866, startPoint y: 252, endPoint x: 810, endPoint y: 252, distance: 55.7
click at [810, 252] on textarea "I've had many clients express their gratitude that I'm not a "blank slate" - we…" at bounding box center [526, 247] width 693 height 23
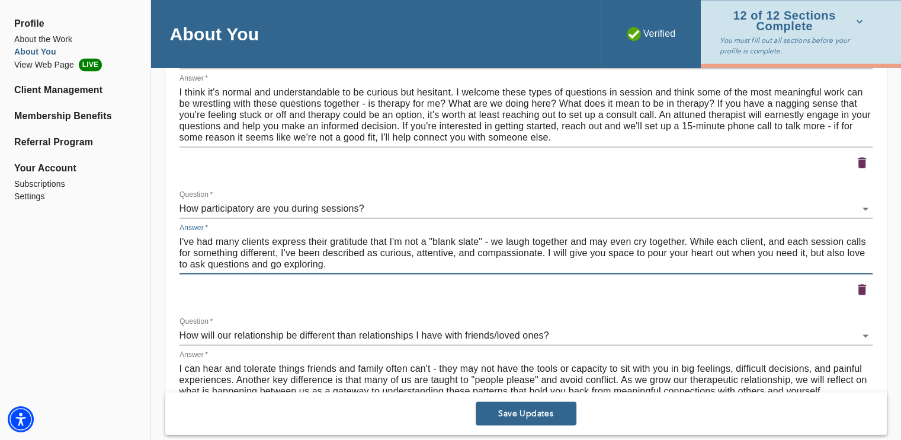
click at [308, 263] on textarea "I've had many clients express their gratitude that I'm not a "blank slate" - we…" at bounding box center [526, 253] width 693 height 34
paste textarea "Many clients have shared that they appreciate I’m not a ‘blank slate’—we laugh,…"
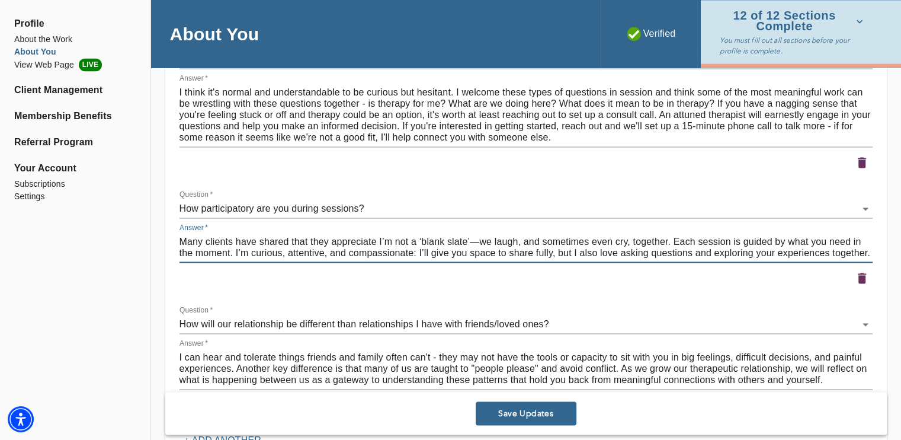
click at [220, 251] on textarea "Many clients have shared that they appreciate I’m not a ‘blank slate’—we laugh,…" at bounding box center [526, 247] width 693 height 23
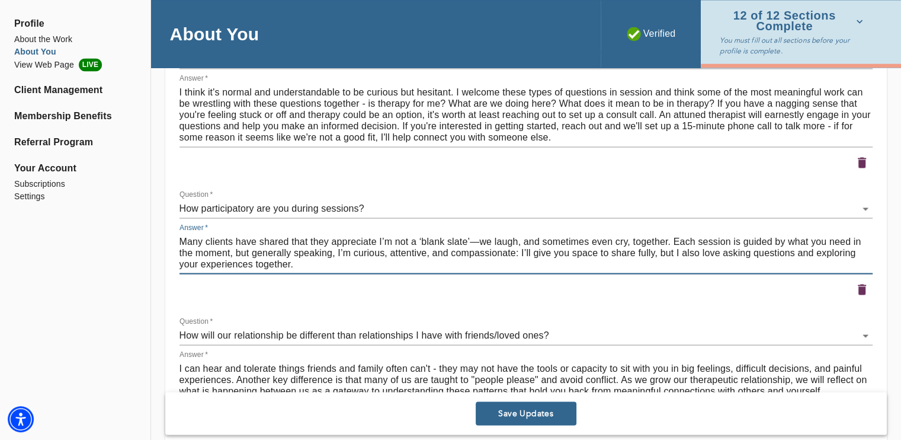
click at [504, 252] on textarea "Many clients have shared that they appreciate I’m not a ‘blank slate’—we laugh,…" at bounding box center [526, 253] width 693 height 34
click at [332, 251] on textarea "Many clients have shared that they appreciate I’m not a ‘blank slate’—we laugh,…" at bounding box center [526, 253] width 693 height 34
type textarea "Many clients have shared that they appreciate I’m not a ‘blank slate’—we laugh,…"
click at [549, 418] on span "Save Updates" at bounding box center [526, 413] width 91 height 11
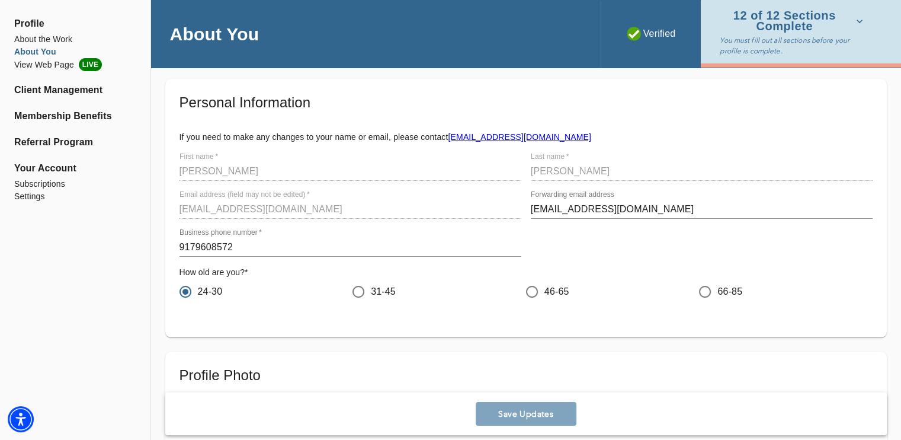
scroll to position [52, 0]
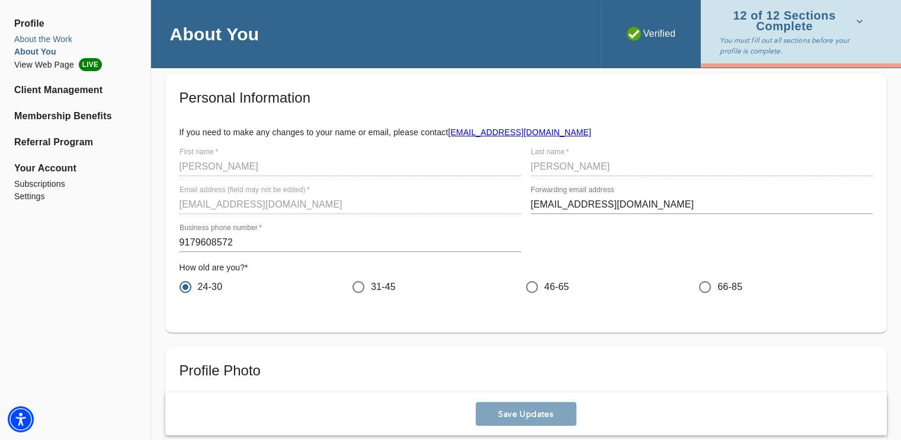
click at [26, 39] on li "About the Work" at bounding box center [75, 39] width 122 height 12
